Goal: Information Seeking & Learning: Learn about a topic

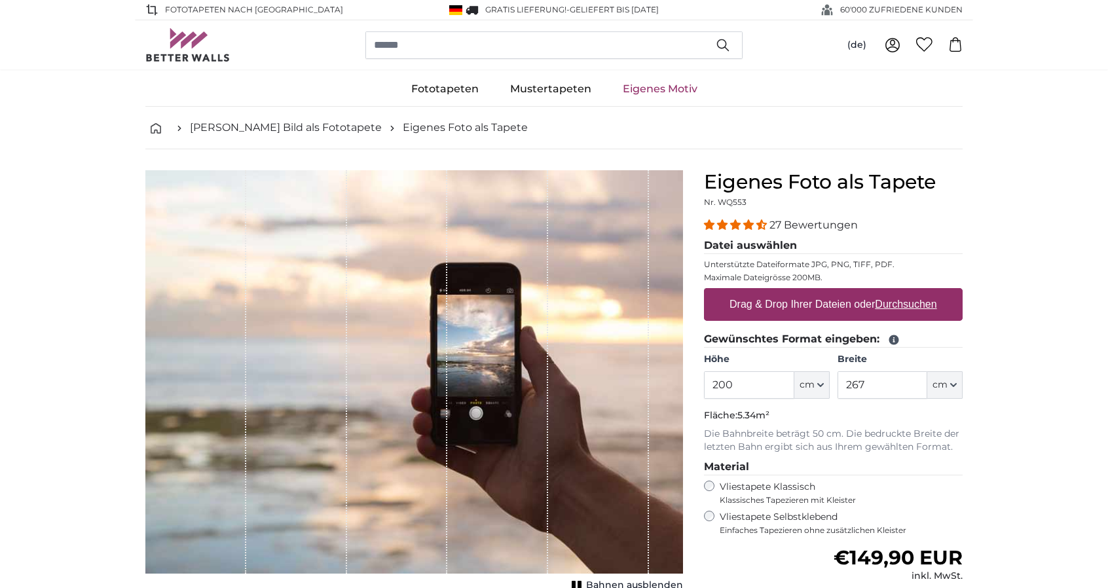
click at [188, 37] on img at bounding box center [187, 44] width 85 height 33
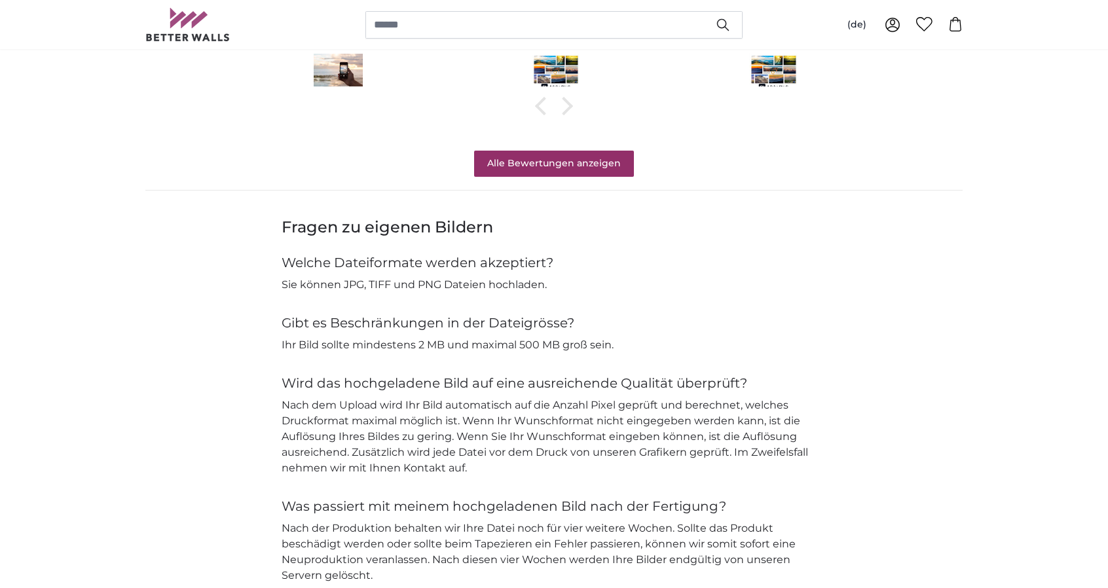
scroll to position [1244, 0]
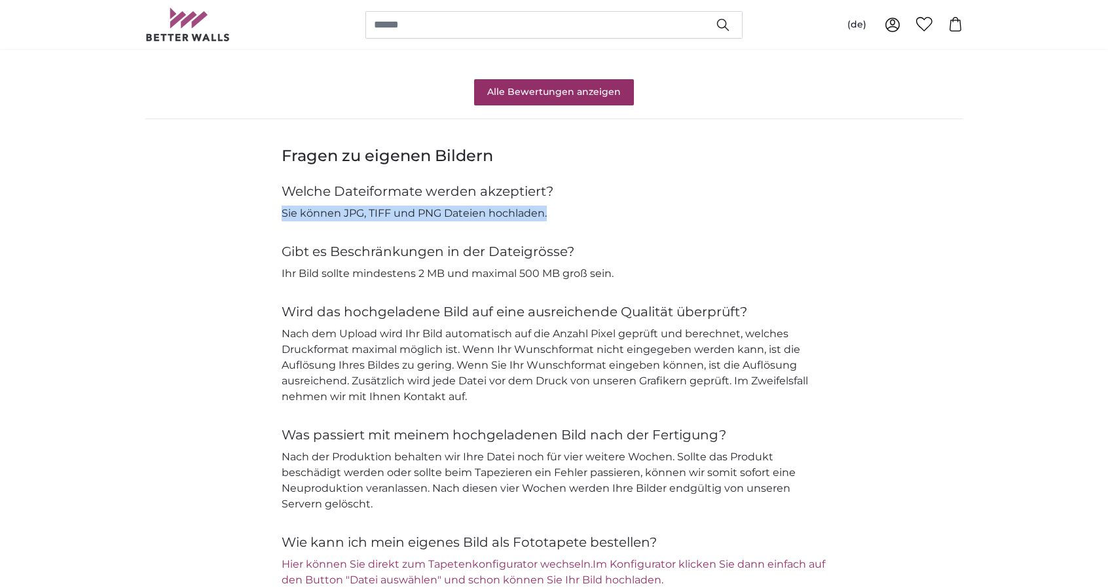
drag, startPoint x: 282, startPoint y: 210, endPoint x: 470, endPoint y: 198, distance: 189.0
click at [559, 214] on p "Sie können JPG, TIFF und PNG Dateien hochladen." at bounding box center [554, 214] width 545 height 16
copy p "Sie können JPG, TIFF und PNG Dateien hochladen."
click at [649, 239] on div "Fragen zu eigenen Bildern Welche Dateiformate werden akzeptiert? Sie können JPG…" at bounding box center [554, 366] width 545 height 443
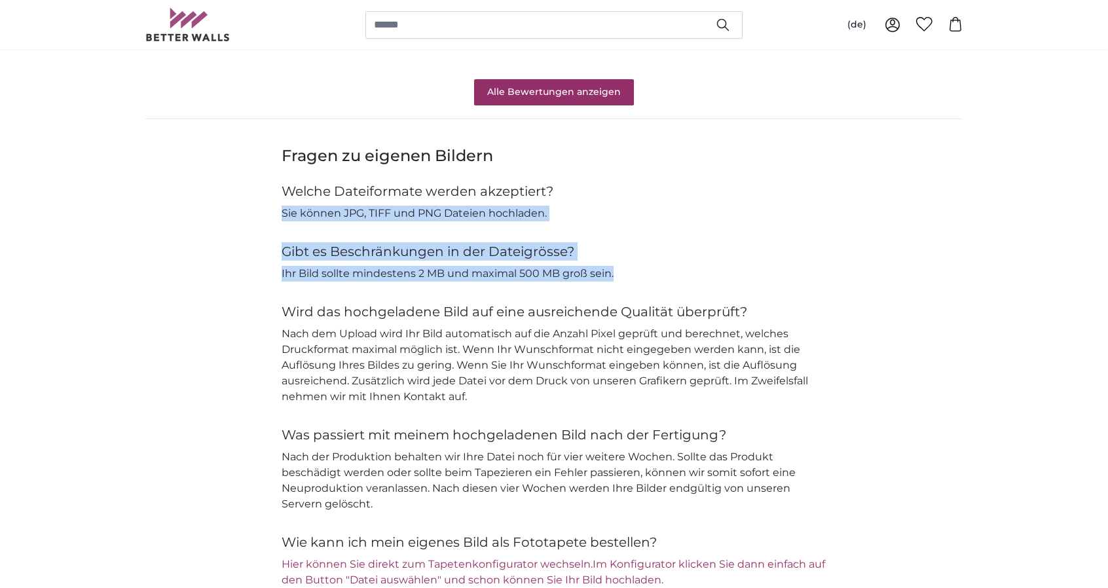
drag, startPoint x: 284, startPoint y: 210, endPoint x: 603, endPoint y: 278, distance: 326.7
click at [625, 270] on div "Fragen zu eigenen Bildern Welche Dateiformate werden akzeptiert? Sie können JPG…" at bounding box center [554, 366] width 545 height 443
copy div "Sie können JPG, TIFF und PNG Dateien hochladen. Gibt es Beschränkungen in der D…"
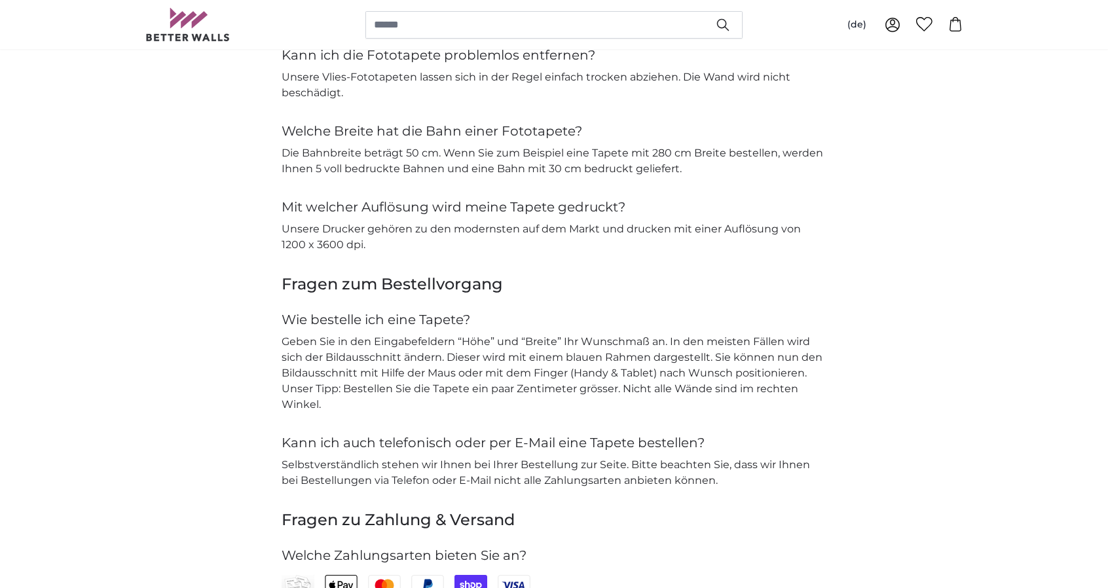
scroll to position [2292, 0]
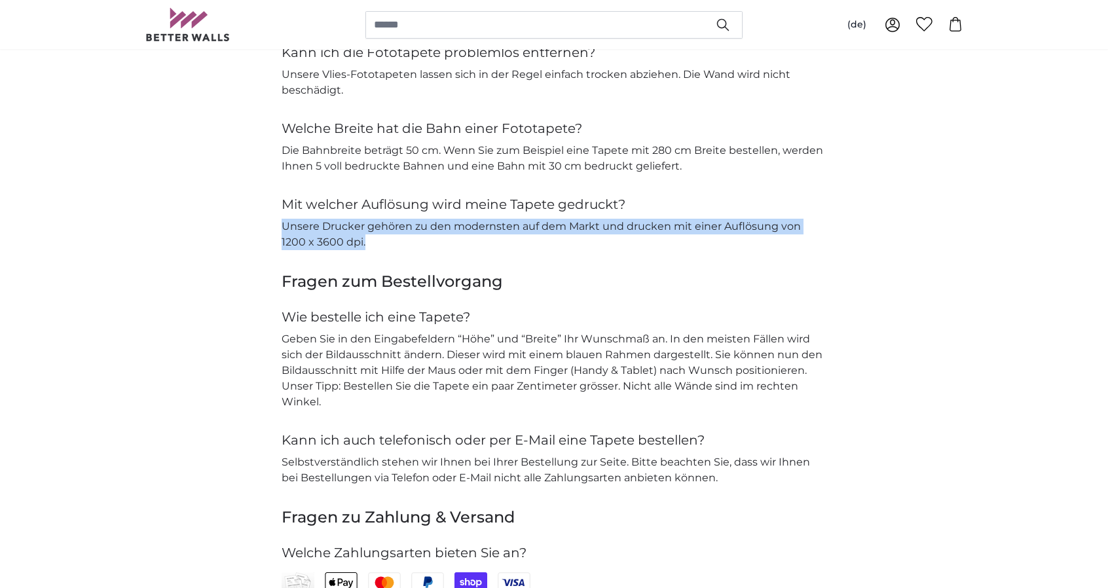
drag, startPoint x: 282, startPoint y: 221, endPoint x: 339, endPoint y: 236, distance: 59.4
click at [339, 236] on p "Unsere Drucker gehören zu den modernsten auf dem Markt und drucken mit einer Au…" at bounding box center [554, 234] width 545 height 31
copy p "Unsere Drucker gehören zu den modernsten auf dem Markt und drucken mit einer Au…"
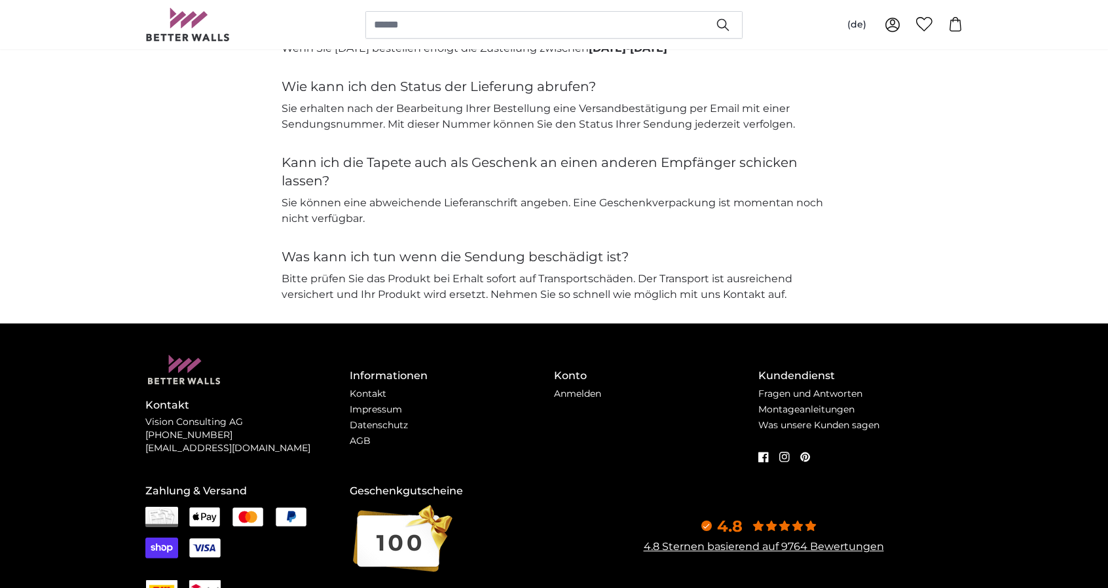
scroll to position [3078, 0]
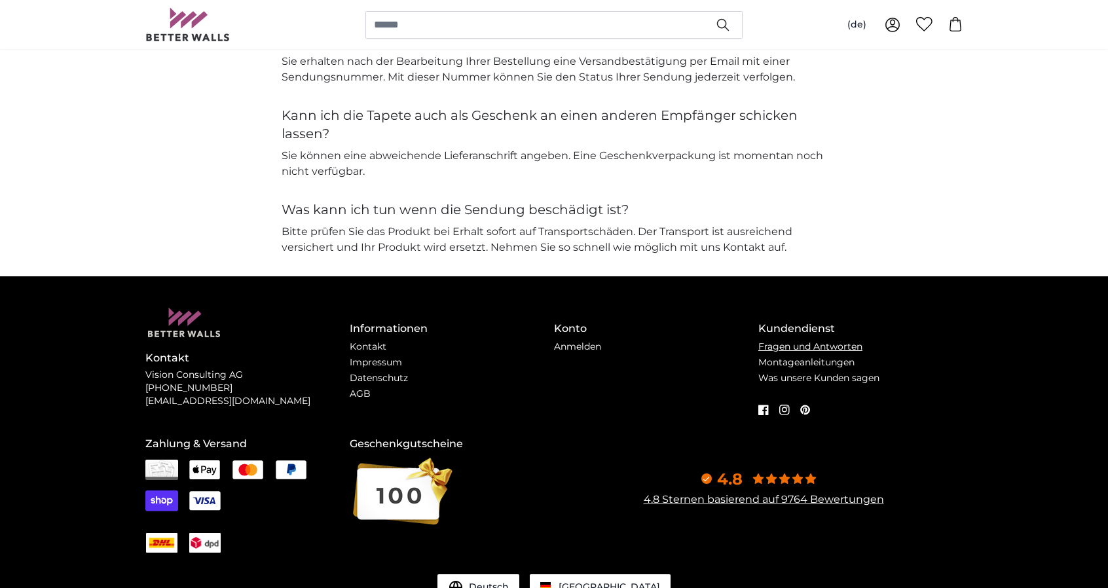
click at [792, 341] on link "Fragen und Antworten" at bounding box center [810, 347] width 104 height 12
